Goal: Transaction & Acquisition: Purchase product/service

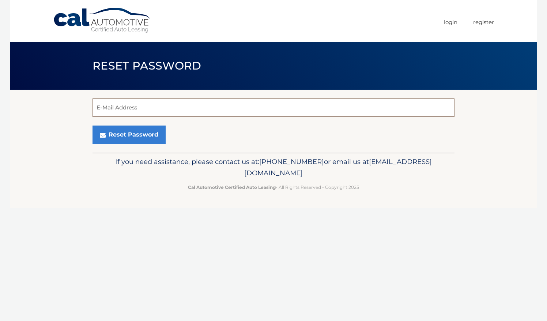
click at [151, 108] on input "E-Mail Address" at bounding box center [274, 107] width 362 height 18
type input "[EMAIL_ADDRESS][DOMAIN_NAME]"
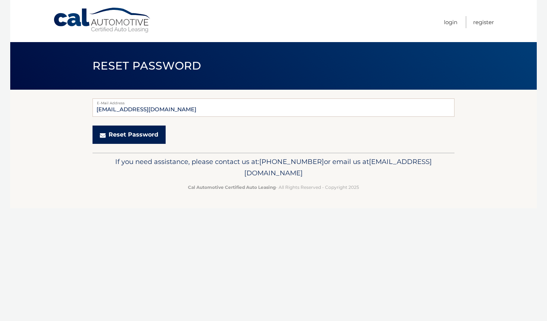
click at [112, 132] on button "Reset Password" at bounding box center [129, 134] width 73 height 18
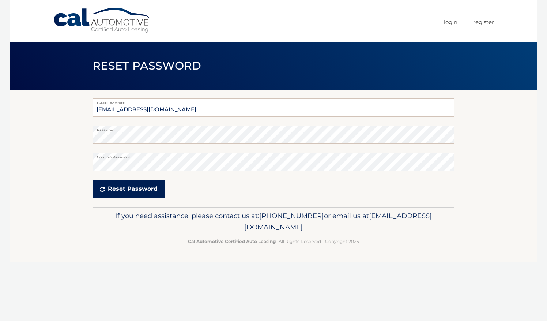
click at [142, 192] on button "Reset Password" at bounding box center [129, 189] width 72 height 18
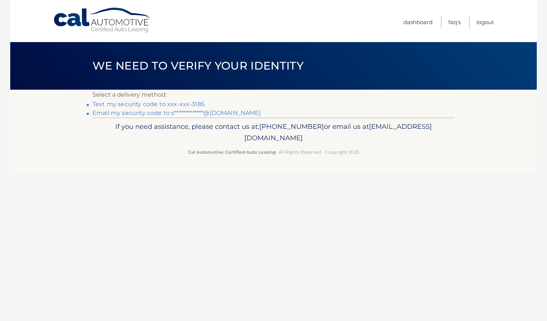
click at [140, 102] on link "Text my security code to xxx-xxx-3185" at bounding box center [149, 104] width 112 height 7
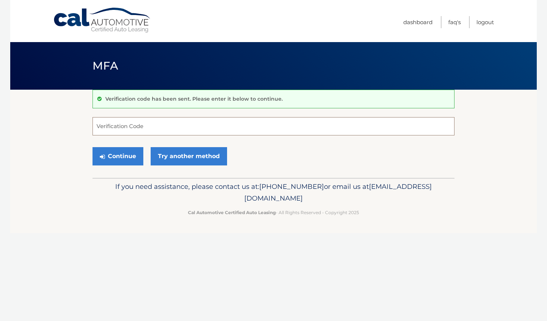
click at [144, 123] on input "Verification Code" at bounding box center [274, 126] width 362 height 18
type input "572659"
click at [127, 159] on button "Continue" at bounding box center [118, 156] width 51 height 18
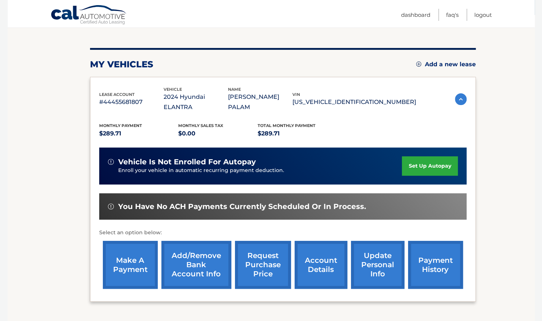
scroll to position [110, 0]
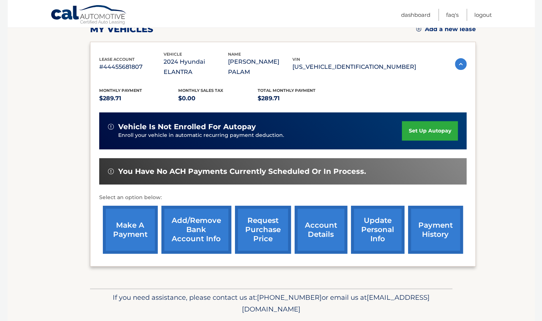
click at [462, 60] on img at bounding box center [461, 64] width 12 height 12
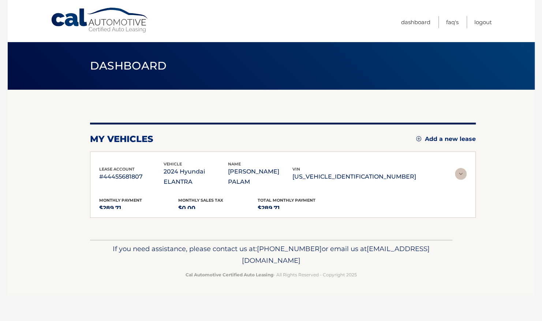
scroll to position [0, 0]
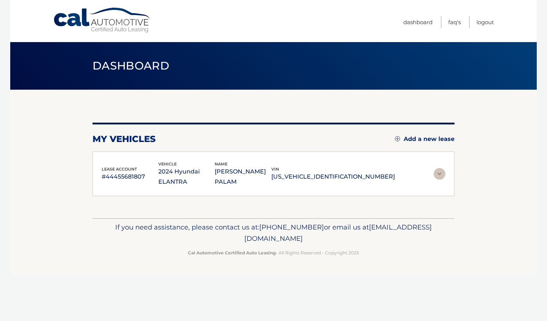
click at [436, 170] on img at bounding box center [440, 174] width 12 height 12
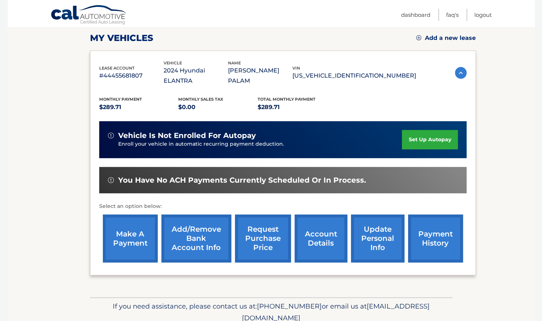
scroll to position [110, 0]
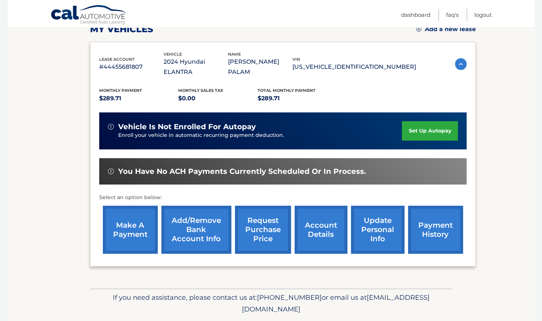
click at [115, 208] on link "make a payment" at bounding box center [130, 230] width 55 height 48
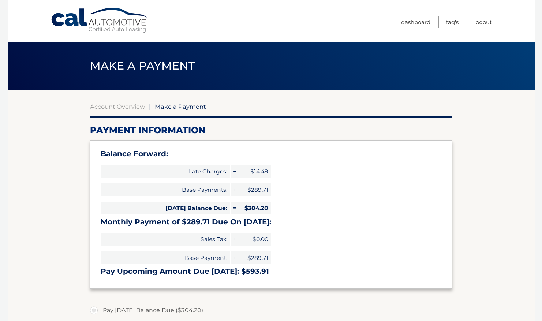
select select "MDEyMDE4MzAtOTQ1Ni00ZGVlLThlZWUtMzYyMmZiOWM3NDM1"
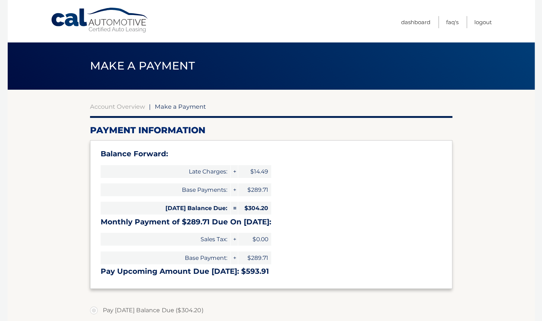
scroll to position [110, 0]
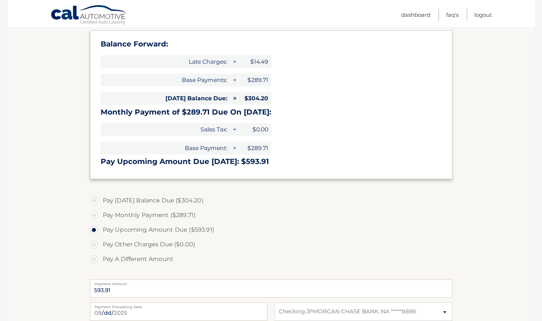
click at [207, 149] on span "Base Payment:" at bounding box center [166, 148] width 130 height 13
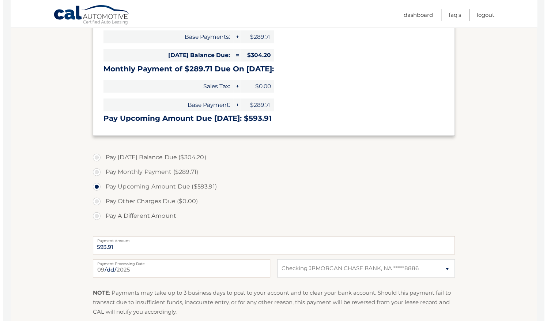
scroll to position [220, 0]
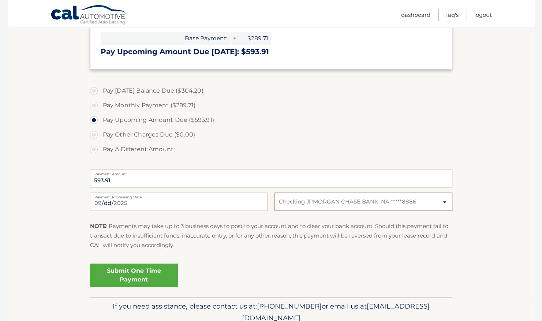
click at [432, 198] on select "Select Bank Account Checking JPMORGAN CHASE BANK, NA *****8886" at bounding box center [362, 201] width 177 height 18
click at [498, 188] on section "Account Overview | Make a Payment Payment Information Balance Forward: Late Cha…" at bounding box center [271, 83] width 527 height 427
click at [160, 280] on link "Submit One Time Payment" at bounding box center [134, 274] width 88 height 23
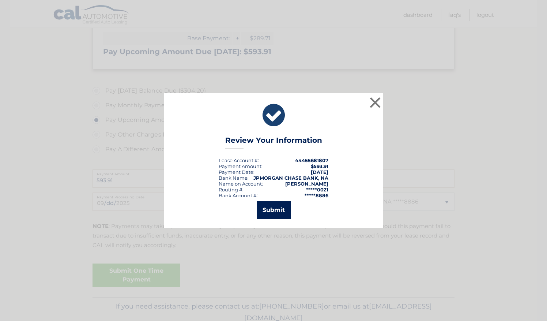
click at [277, 208] on button "Submit" at bounding box center [274, 210] width 34 height 18
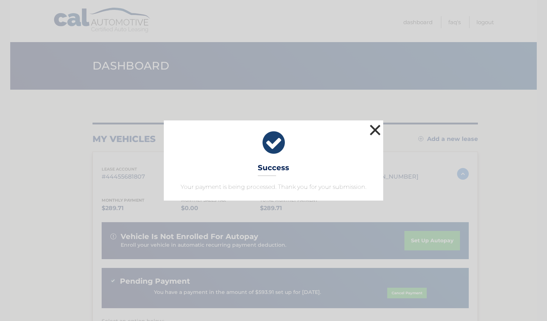
click at [376, 129] on button "×" at bounding box center [375, 130] width 15 height 15
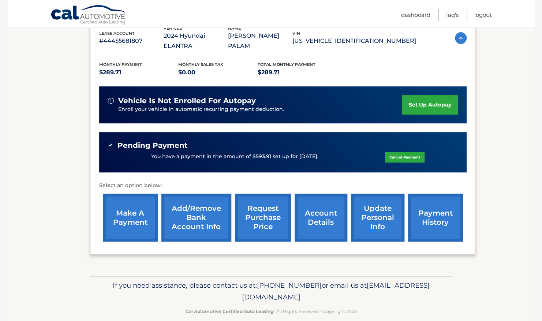
scroll to position [26, 0]
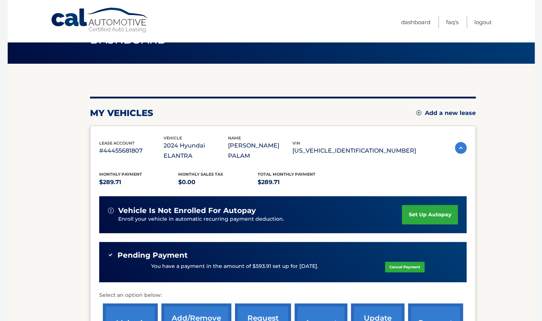
click at [492, 22] on div "Cal Automotive Menu Dashboard FAQ's Logout" at bounding box center [271, 21] width 527 height 42
click at [488, 22] on link "Logout" at bounding box center [483, 22] width 18 height 12
